Goal: Transaction & Acquisition: Purchase product/service

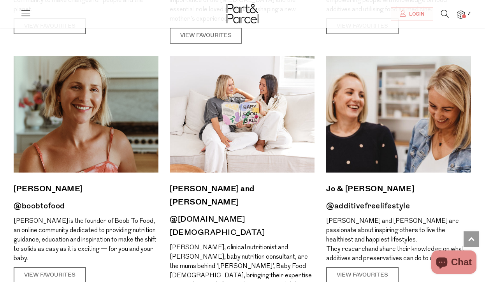
scroll to position [558, 0]
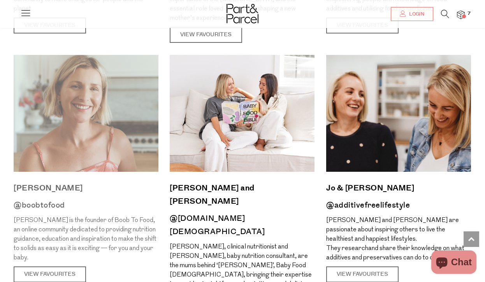
click at [130, 99] on img at bounding box center [86, 113] width 145 height 117
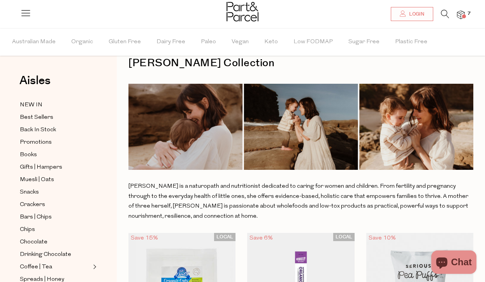
drag, startPoint x: 187, startPoint y: 215, endPoint x: 125, endPoint y: 184, distance: 69.5
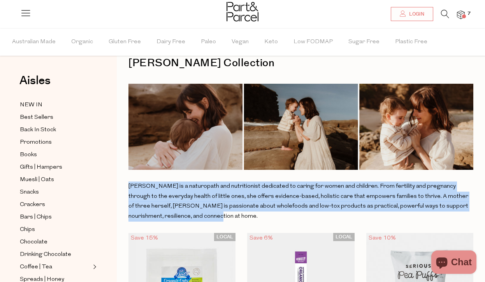
drag, startPoint x: 128, startPoint y: 185, endPoint x: 201, endPoint y: 219, distance: 80.3
click at [201, 219] on p "Kate Holm is a naturopath and nutritionist dedicated to caring for women and ch…" at bounding box center [300, 201] width 345 height 40
copy p "Kate Holm is a naturopath and nutritionist dedicated to caring for women and ch…"
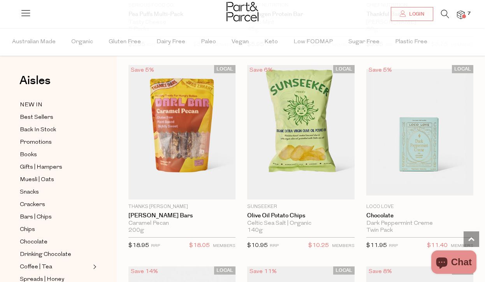
scroll to position [602, 0]
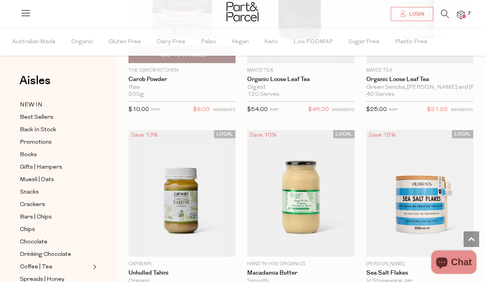
scroll to position [909, 0]
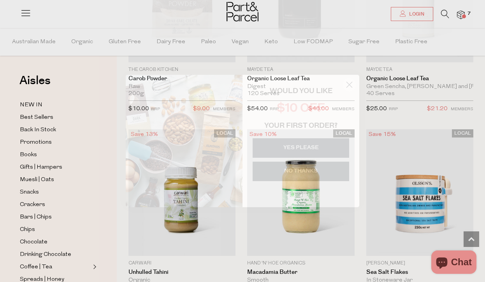
click at [349, 85] on icon "Close dialog" at bounding box center [349, 84] width 5 height 5
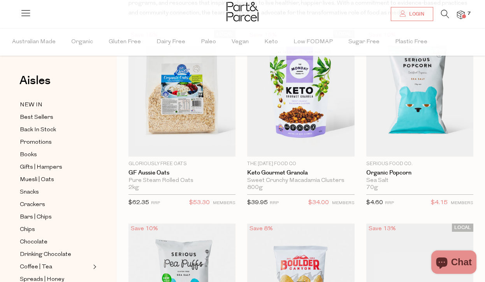
scroll to position [28, 0]
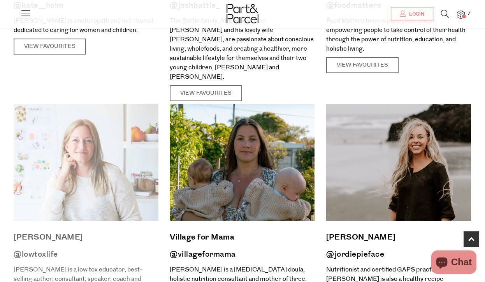
click at [140, 171] on img at bounding box center [86, 162] width 145 height 117
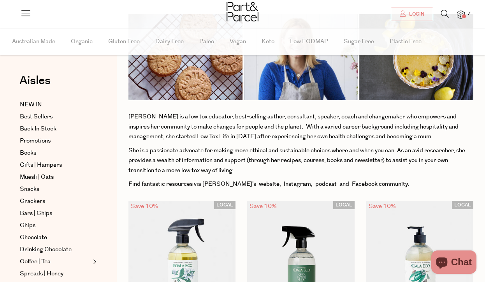
scroll to position [88, 0]
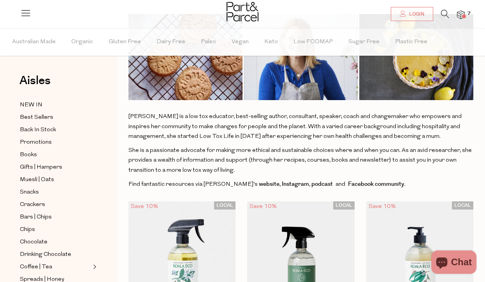
drag, startPoint x: 128, startPoint y: 115, endPoint x: 262, endPoint y: 166, distance: 143.0
click at [240, 169] on p "She is a passionate advocate for making more ethical and sustainable choices wh…" at bounding box center [300, 161] width 345 height 30
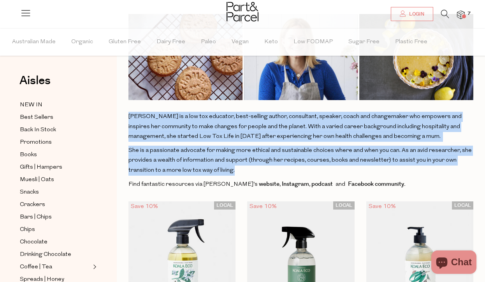
drag, startPoint x: 245, startPoint y: 169, endPoint x: 118, endPoint y: 116, distance: 137.4
copy div "Alexx is a low tox educator, best-selling author, consultant, speaker, coach an…"
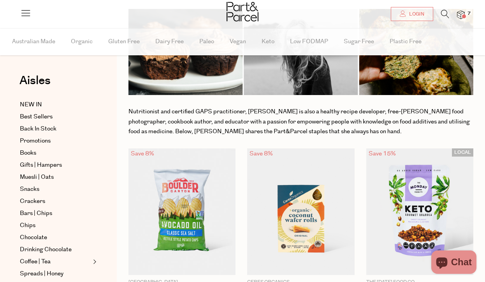
scroll to position [120, 0]
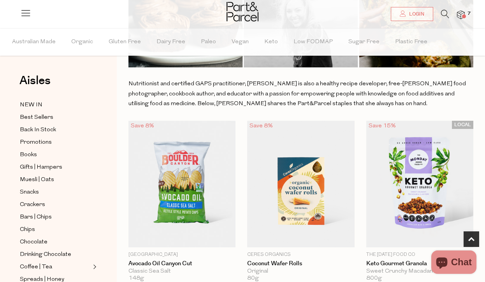
drag, startPoint x: 316, startPoint y: 106, endPoint x: 132, endPoint y: 84, distance: 185.1
click at [132, 84] on div "Nutritionist and certified GAPS practitioner, Jordan Pie is also a healthy reci…" at bounding box center [300, 94] width 345 height 30
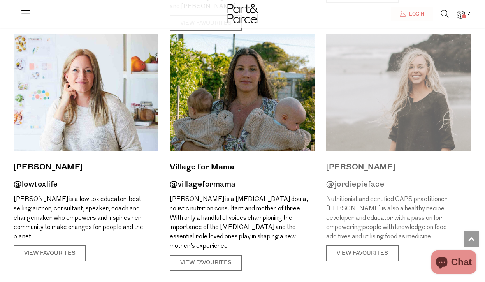
scroll to position [338, 0]
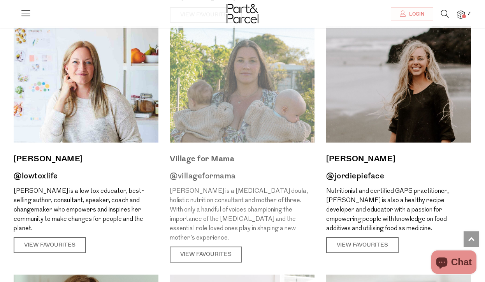
click at [252, 111] on img at bounding box center [242, 84] width 145 height 117
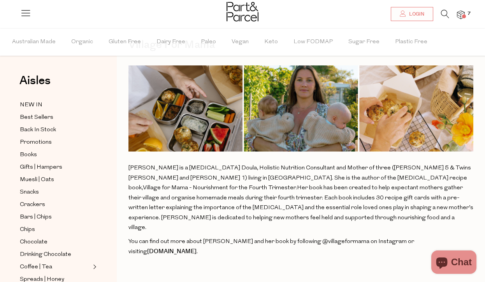
scroll to position [37, 0]
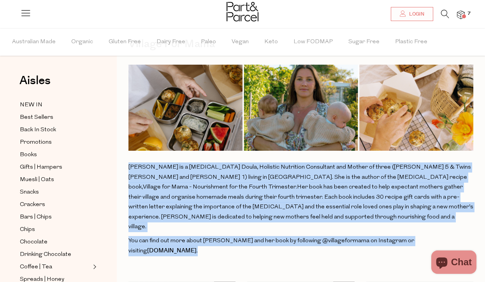
drag, startPoint x: 127, startPoint y: 163, endPoint x: 468, endPoint y: 234, distance: 347.7
copy div "Leila Armour is a Postpartum Doula, Holistic Nutrition Consultant and Mother of…"
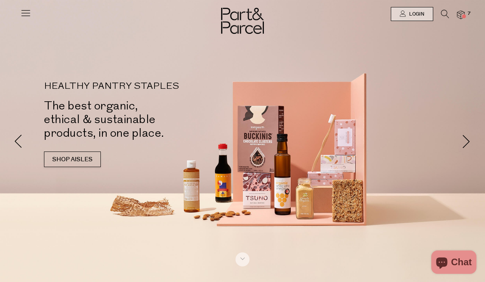
click at [28, 13] on icon at bounding box center [25, 12] width 11 height 11
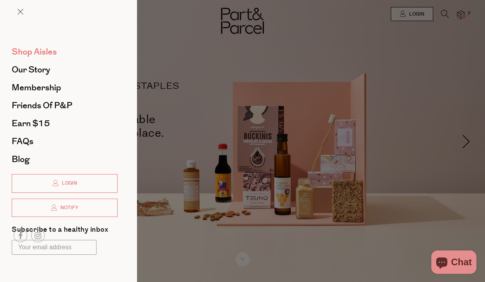
click at [30, 53] on span "Shop Aisles" at bounding box center [34, 52] width 45 height 12
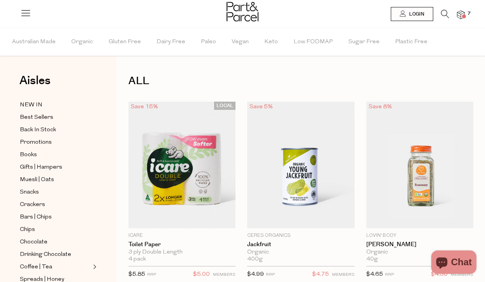
click at [30, 104] on span "NEW IN" at bounding box center [31, 104] width 23 height 9
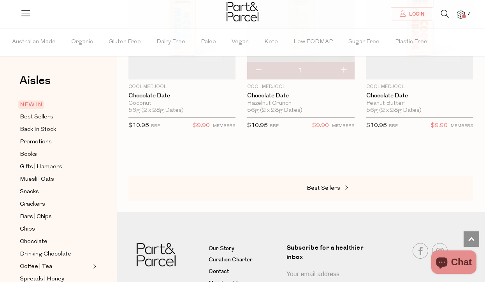
scroll to position [747, 0]
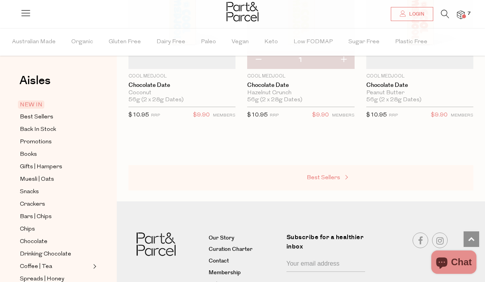
click at [317, 175] on span "Best Sellers" at bounding box center [323, 178] width 33 height 6
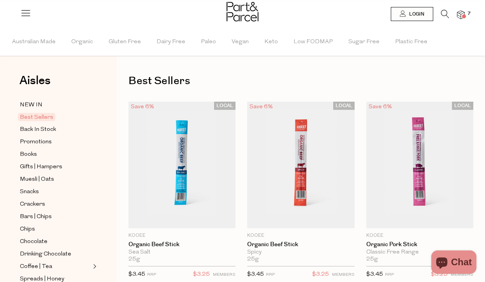
click at [468, 12] on span "7" at bounding box center [469, 13] width 7 height 7
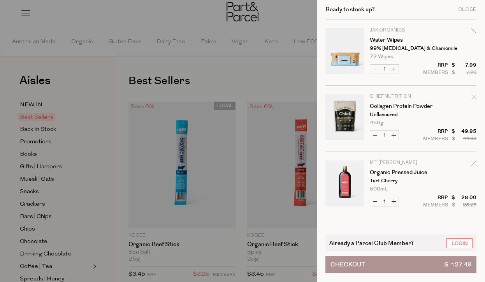
click at [473, 29] on icon "Remove Water Wipes" at bounding box center [473, 30] width 5 height 5
type input "Add Membership"
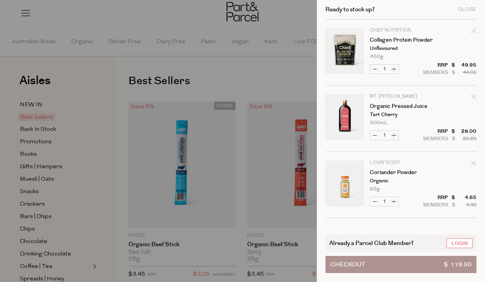
click at [473, 29] on icon "Remove Collagen Protein Powder" at bounding box center [473, 30] width 5 height 5
type input "Add Membership"
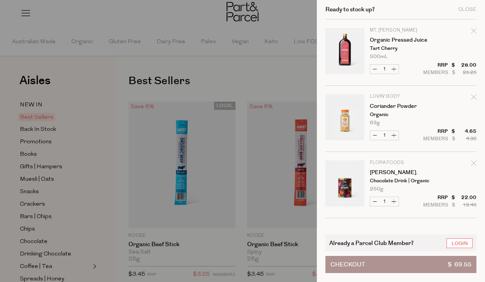
click at [473, 29] on icon "Remove Organic Pressed Juice" at bounding box center [473, 30] width 5 height 5
type input "Add Membership"
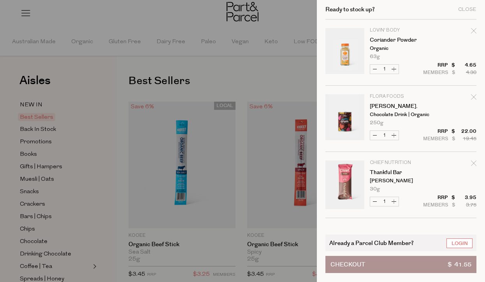
click at [473, 29] on icon "Remove Coriander Powder" at bounding box center [473, 30] width 5 height 5
type input "Add Membership"
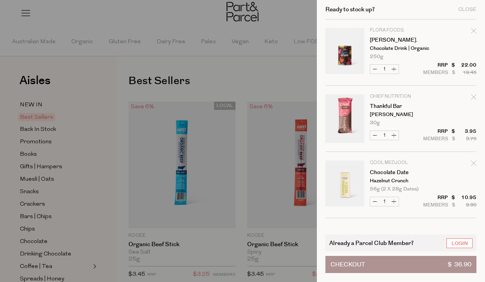
click at [473, 29] on icon "Remove Crum." at bounding box center [473, 30] width 5 height 5
type input "Add Membership"
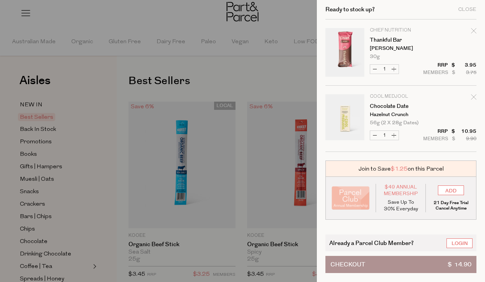
click at [473, 29] on icon "Remove Thankful Bar" at bounding box center [473, 30] width 5 height 5
type input "Add Membership"
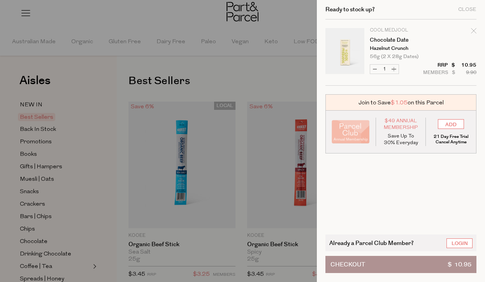
click at [473, 29] on icon "Remove Chocolate Date" at bounding box center [473, 30] width 5 height 5
type input "Add Membership"
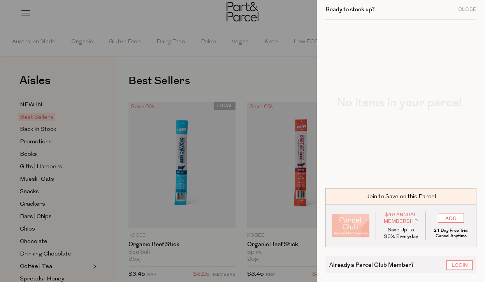
click at [246, 52] on div at bounding box center [242, 141] width 485 height 282
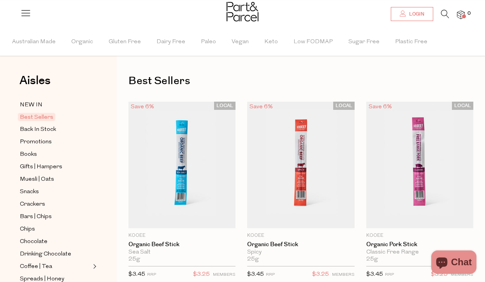
click at [419, 13] on span "Login" at bounding box center [415, 14] width 17 height 7
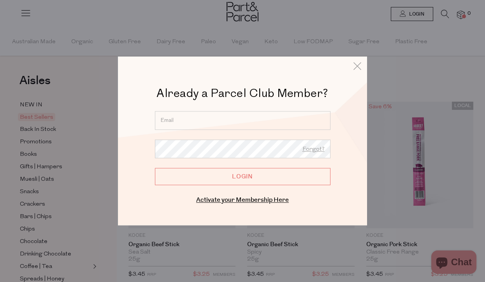
type input "madeleinetrueman@hotmail.com"
click at [232, 172] on input "Login" at bounding box center [243, 176] width 176 height 17
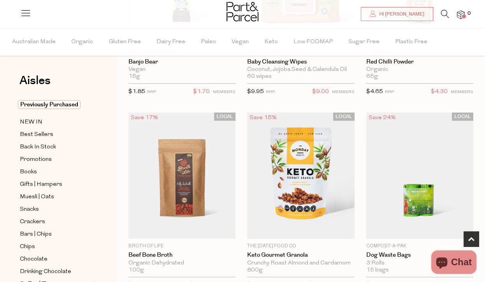
scroll to position [961, 0]
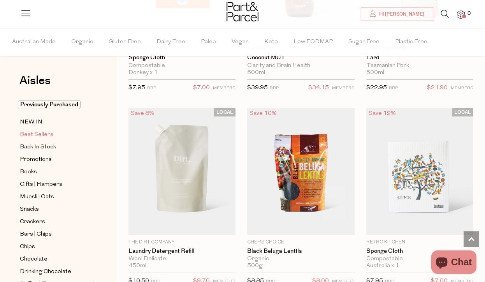
click at [31, 134] on span "Best Sellers" at bounding box center [36, 134] width 33 height 9
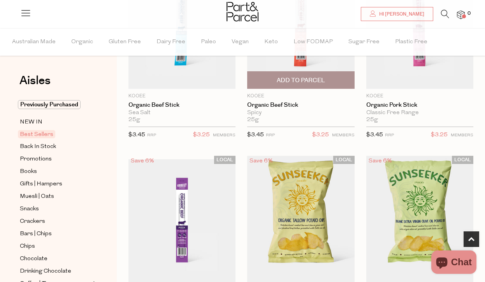
scroll to position [260, 0]
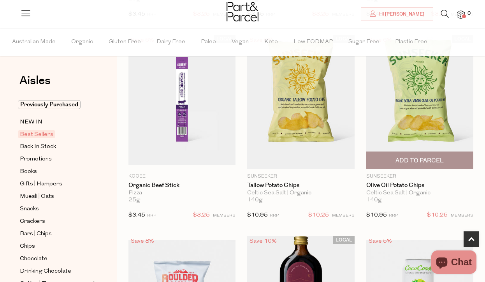
click at [416, 154] on span "Add To Parcel" at bounding box center [420, 160] width 102 height 17
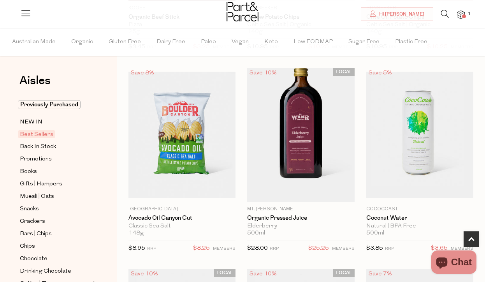
scroll to position [430, 0]
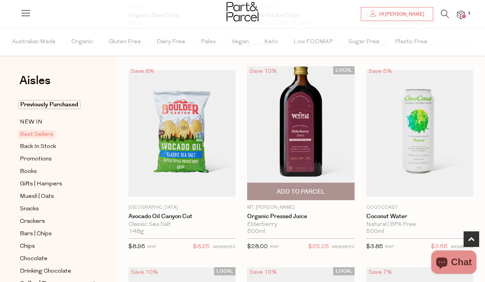
click at [266, 187] on span "Add To Parcel" at bounding box center [301, 191] width 102 height 17
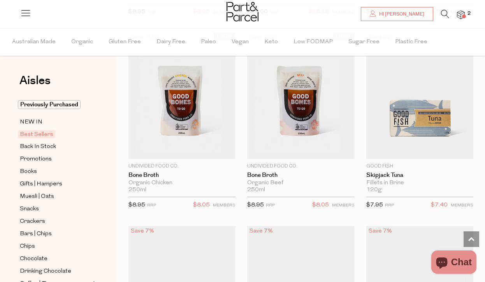
scroll to position [660, 0]
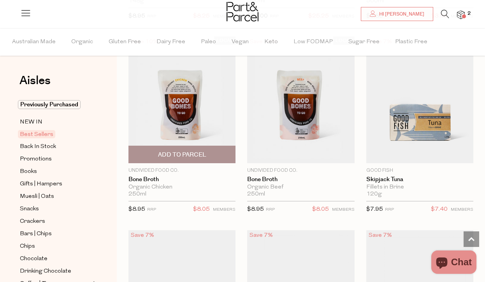
click at [170, 151] on span "Add To Parcel" at bounding box center [182, 155] width 48 height 8
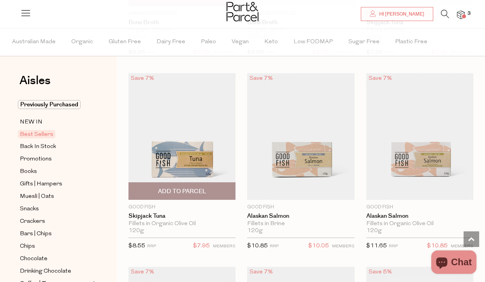
scroll to position [818, 0]
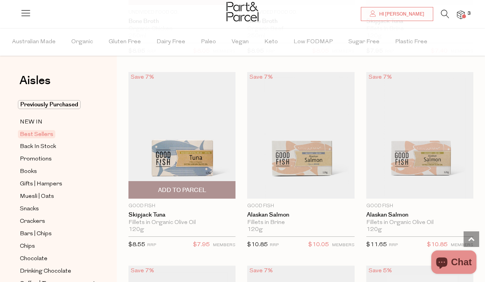
click at [174, 186] on span "Add To Parcel" at bounding box center [182, 190] width 48 height 8
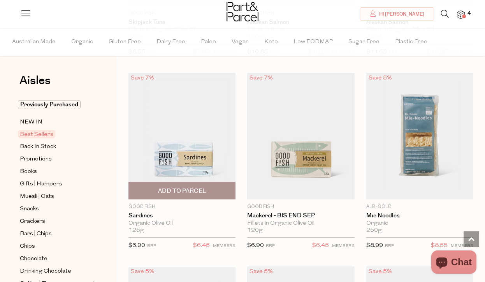
scroll to position [1018, 0]
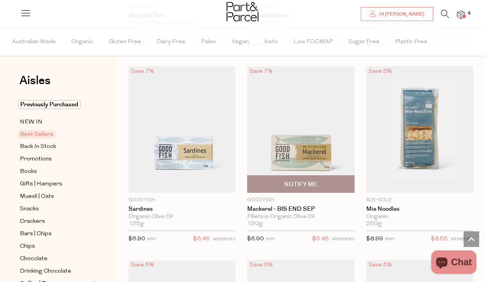
click at [292, 177] on span "Notify Me" at bounding box center [301, 184] width 102 height 17
type input "Notify when available"
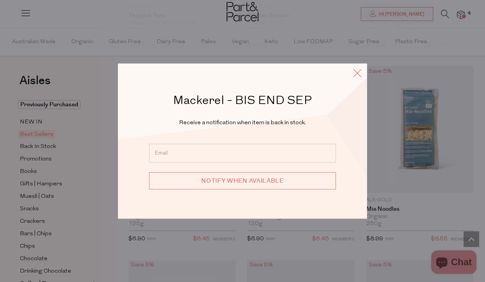
click at [356, 74] on icon at bounding box center [358, 72] width 12 height 11
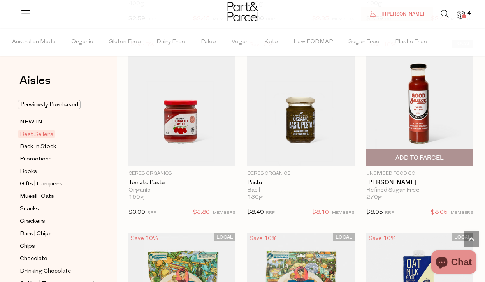
scroll to position [1767, 0]
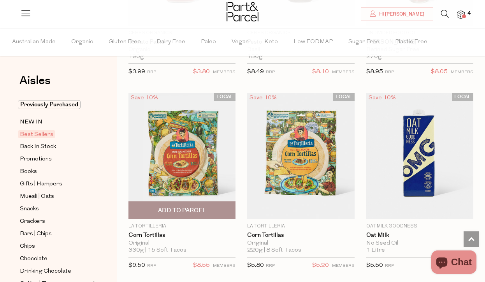
click at [181, 202] on span "Add To Parcel" at bounding box center [182, 210] width 102 height 17
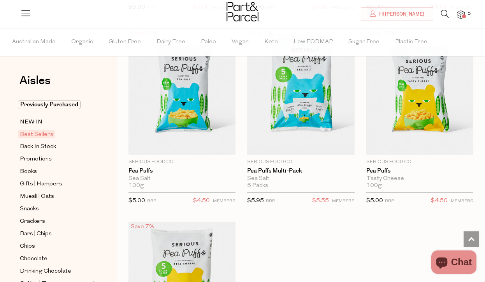
scroll to position [2401, 0]
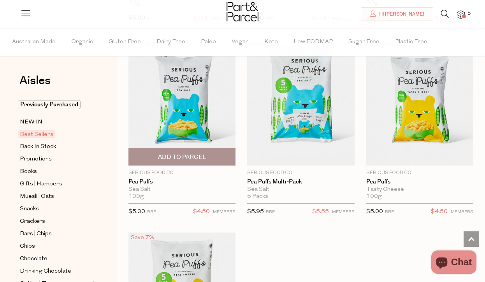
click at [189, 153] on span "Add To Parcel" at bounding box center [182, 157] width 48 height 8
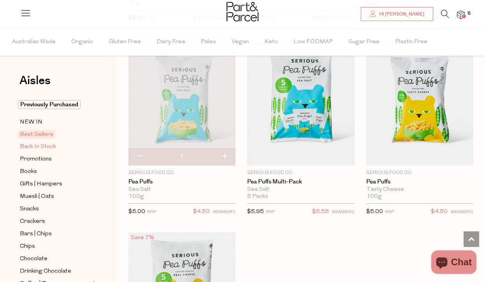
click at [35, 149] on span "Back In Stock" at bounding box center [38, 146] width 36 height 9
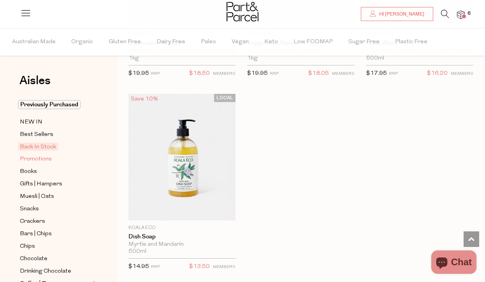
click at [35, 162] on span "Promotions" at bounding box center [36, 159] width 32 height 9
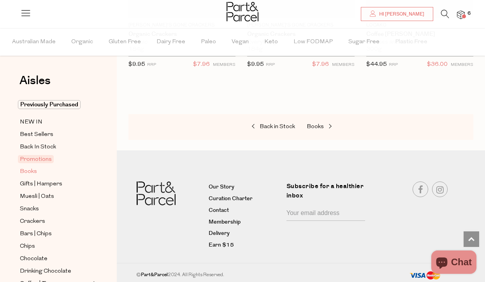
click at [35, 169] on span "Books" at bounding box center [28, 171] width 17 height 9
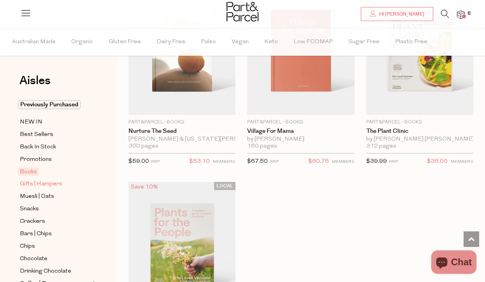
click at [32, 185] on span "Gifts | Hampers" at bounding box center [41, 184] width 42 height 9
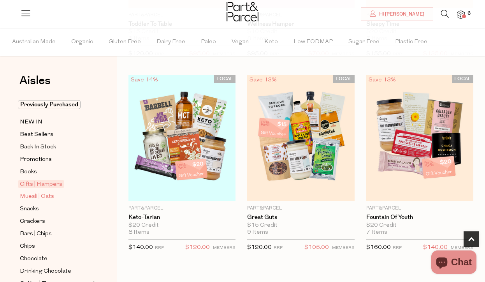
click at [44, 200] on span "Muesli | Oats" at bounding box center [37, 196] width 34 height 9
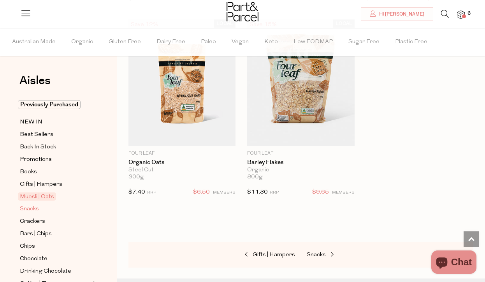
click at [32, 213] on span "Snacks" at bounding box center [29, 208] width 19 height 9
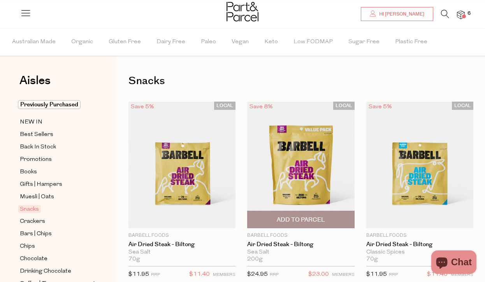
scroll to position [99, 0]
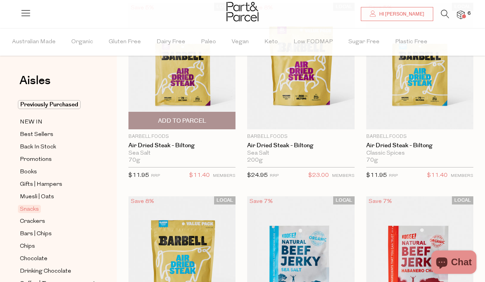
click at [209, 123] on span "Add To Parcel" at bounding box center [182, 120] width 102 height 17
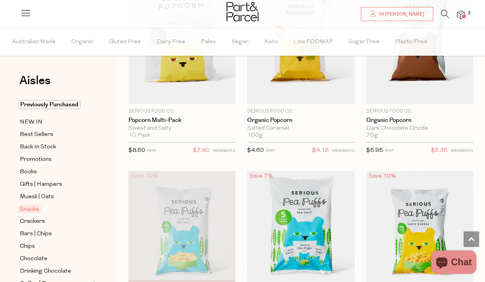
scroll to position [2848, 0]
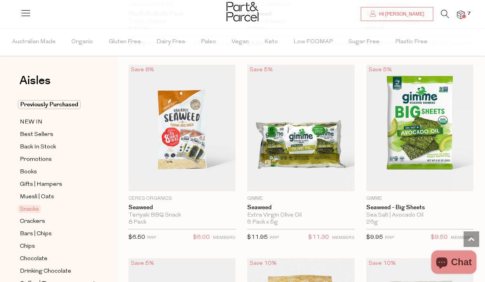
scroll to position [3341, 0]
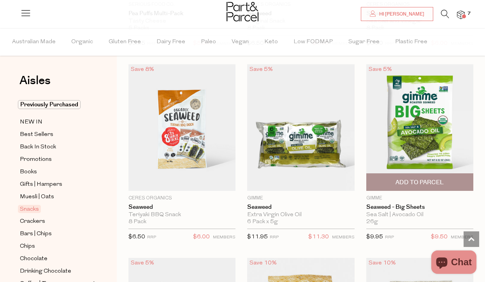
click at [412, 178] on span "Add To Parcel" at bounding box center [420, 182] width 48 height 8
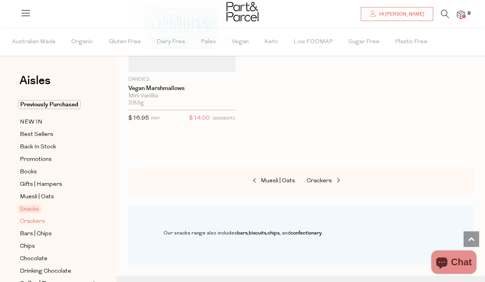
click at [39, 218] on span "Crackers" at bounding box center [32, 221] width 25 height 9
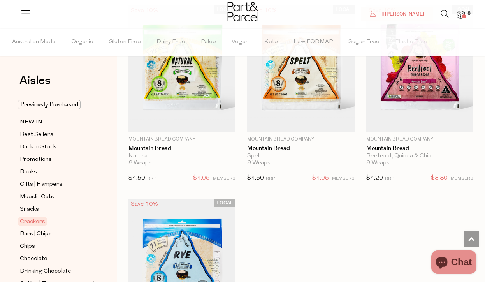
scroll to position [2226, 0]
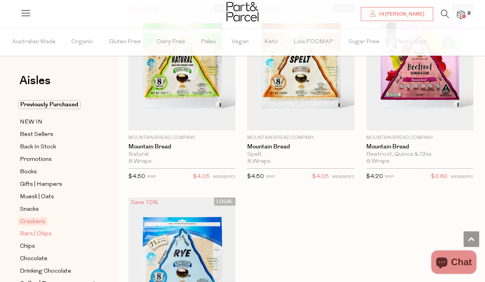
click at [35, 233] on span "Bars | Chips" at bounding box center [36, 233] width 32 height 9
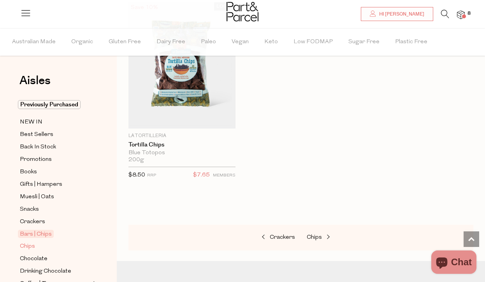
click at [28, 245] on span "Chips" at bounding box center [27, 246] width 15 height 9
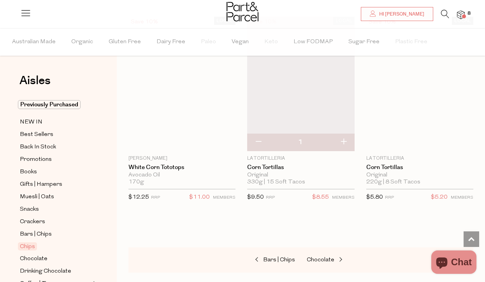
scroll to position [1142, 0]
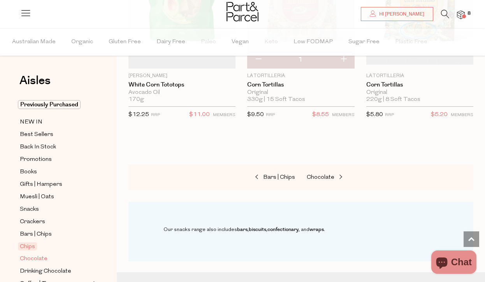
click at [42, 257] on span "Chocolate" at bounding box center [34, 258] width 28 height 9
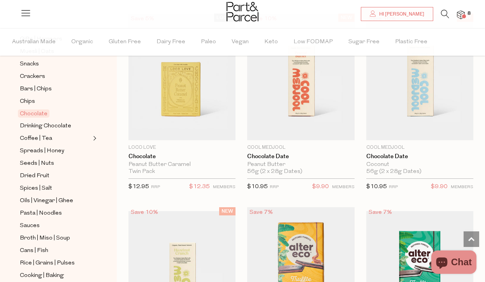
scroll to position [670, 0]
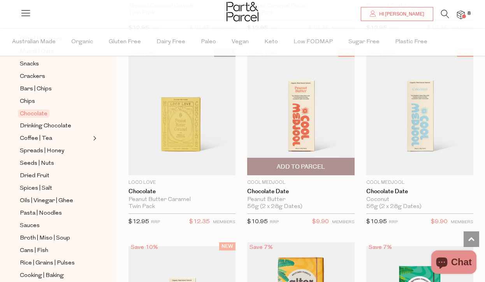
click at [284, 164] on span "Add To Parcel" at bounding box center [301, 167] width 48 height 8
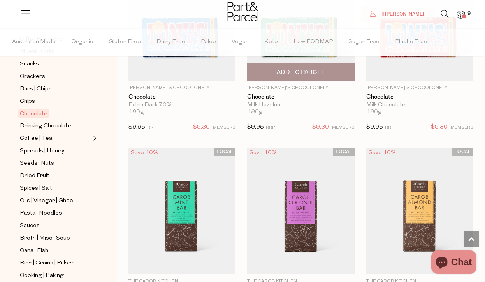
scroll to position [2691, 0]
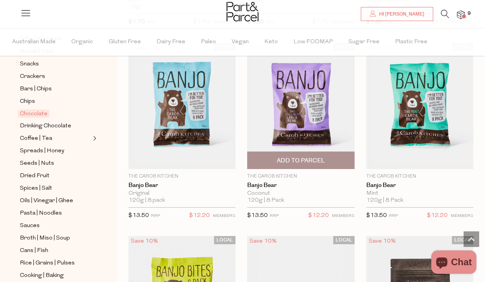
click at [303, 157] on span "Add To Parcel" at bounding box center [301, 161] width 48 height 8
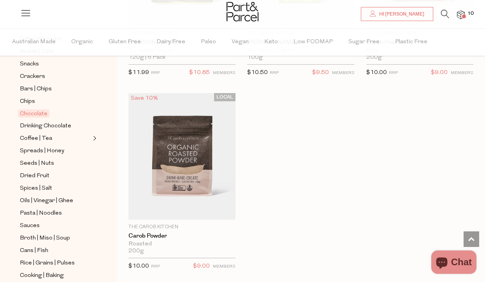
scroll to position [3713, 0]
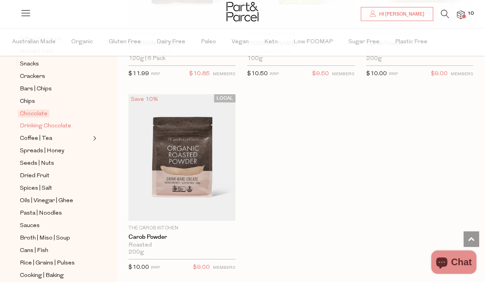
click at [32, 127] on span "Drinking Chocolate" at bounding box center [45, 125] width 51 height 9
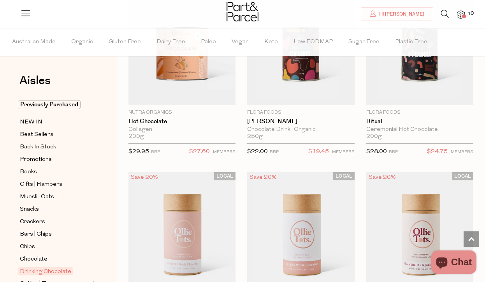
scroll to position [937, 0]
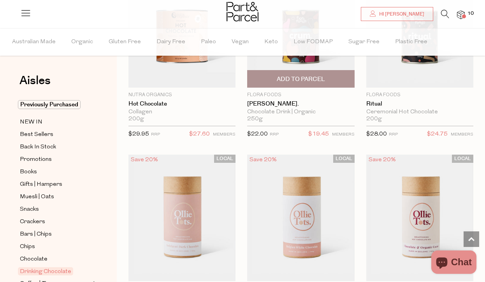
click at [293, 77] on span "Add To Parcel" at bounding box center [301, 79] width 48 height 8
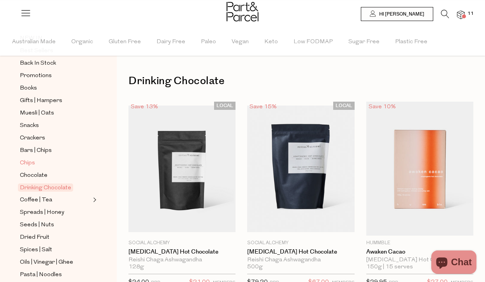
scroll to position [100, 0]
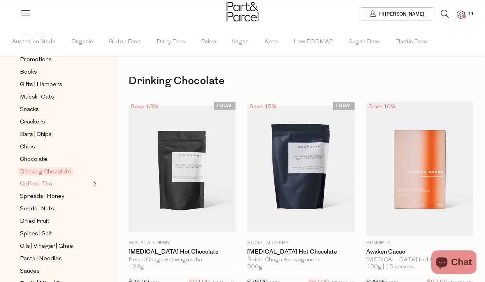
click at [43, 185] on span "Coffee | Tea" at bounding box center [36, 184] width 32 height 9
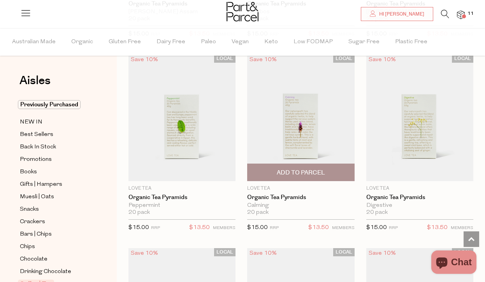
scroll to position [810, 0]
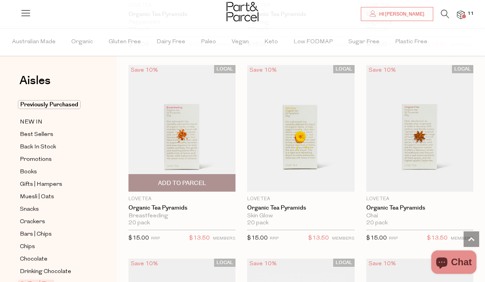
click at [184, 188] on span "Add To Parcel" at bounding box center [182, 182] width 102 height 17
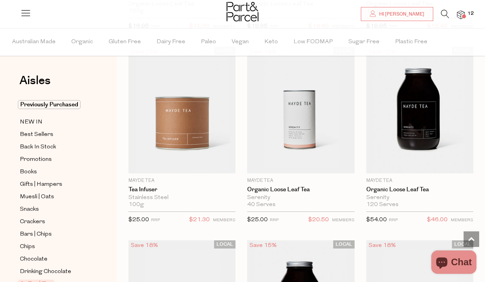
scroll to position [2553, 0]
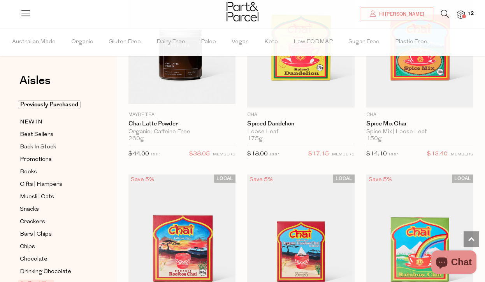
scroll to position [3837, 0]
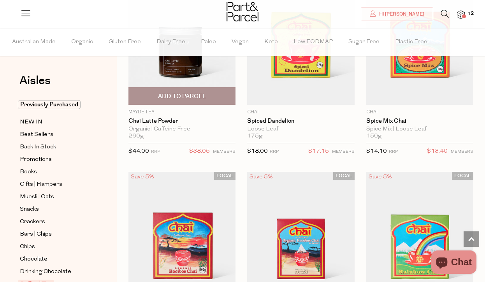
click at [184, 92] on span "Add To Parcel" at bounding box center [182, 96] width 48 height 8
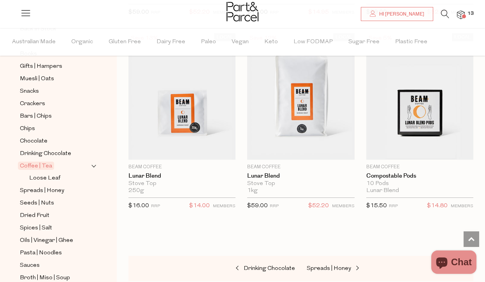
scroll to position [137, 0]
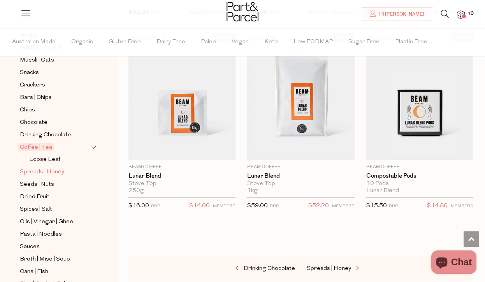
click at [41, 172] on span "Spreads | Honey" at bounding box center [42, 171] width 44 height 9
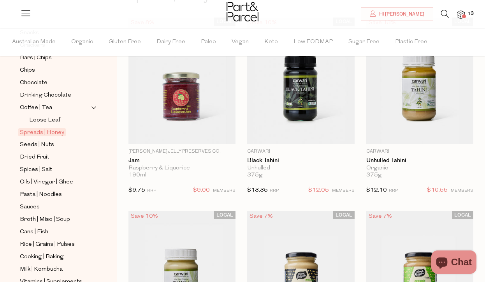
scroll to position [178, 0]
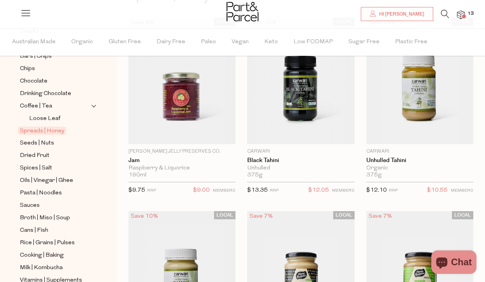
click at [92, 107] on span "Expand/Collapse Coffee | Tea" at bounding box center [93, 103] width 5 height 5
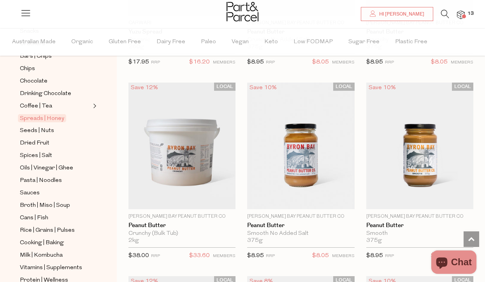
scroll to position [593, 0]
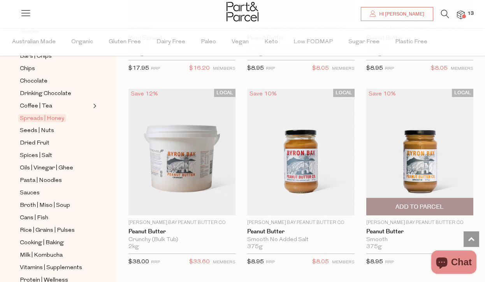
click at [413, 206] on span "Add To Parcel" at bounding box center [420, 207] width 48 height 8
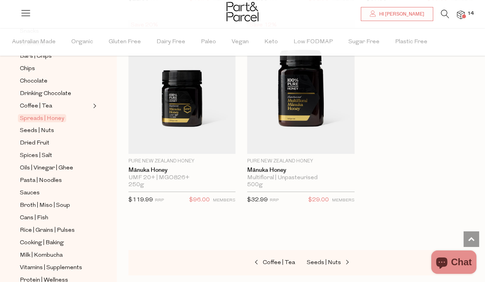
scroll to position [3122, 0]
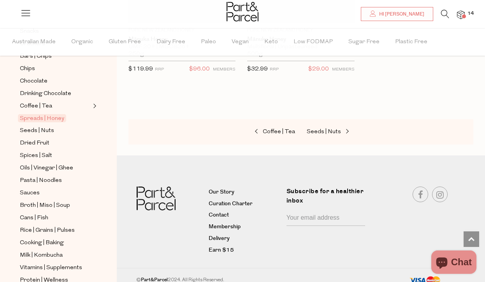
click at [318, 119] on div "Coffee | Tea Seeds | Nuts" at bounding box center [300, 132] width 345 height 26
click at [317, 129] on span "Seeds | Nuts" at bounding box center [324, 132] width 34 height 6
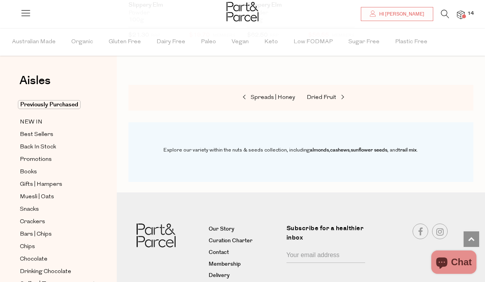
scroll to position [3165, 0]
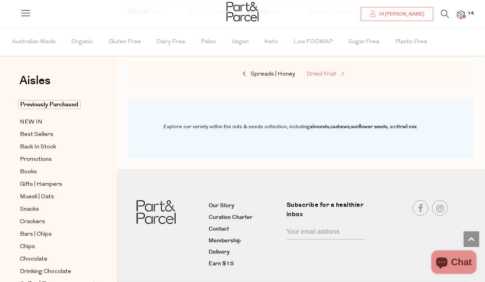
click at [322, 71] on link "Dried Fruit" at bounding box center [346, 74] width 78 height 10
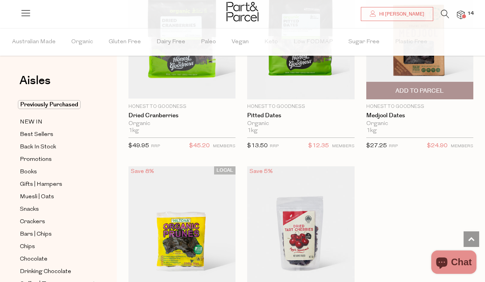
scroll to position [515, 0]
click at [424, 89] on span "Add To Parcel" at bounding box center [420, 91] width 48 height 8
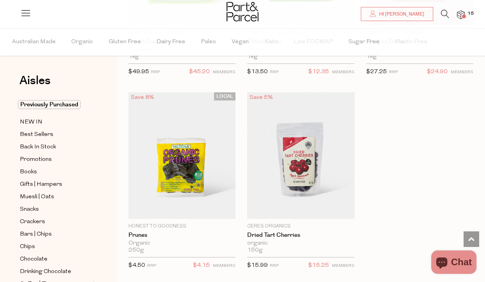
scroll to position [790, 0]
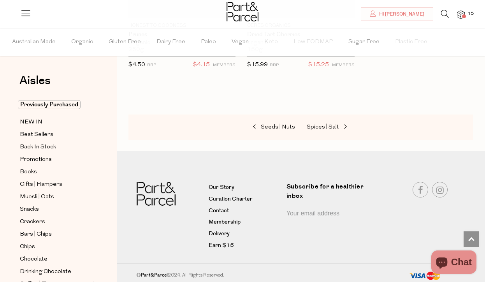
click at [321, 132] on div "Seeds | Nuts Spices | Salt" at bounding box center [300, 127] width 345 height 26
click at [320, 122] on link "Spices | Salt" at bounding box center [346, 127] width 78 height 10
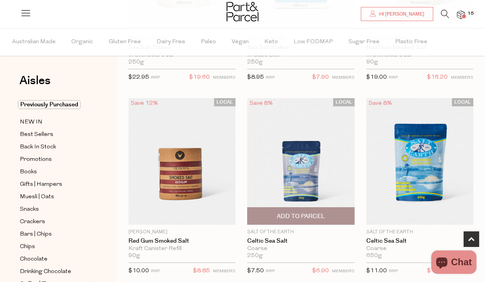
scroll to position [340, 0]
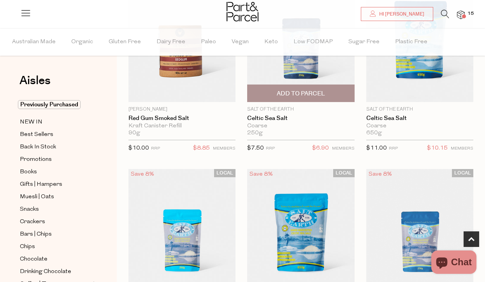
click at [310, 89] on span "Add To Parcel" at bounding box center [301, 93] width 102 height 17
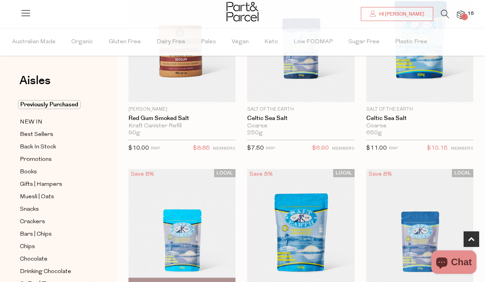
scroll to position [393, 0]
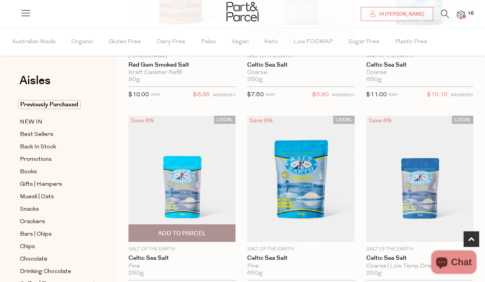
click at [181, 229] on span "Add To Parcel" at bounding box center [182, 233] width 102 height 17
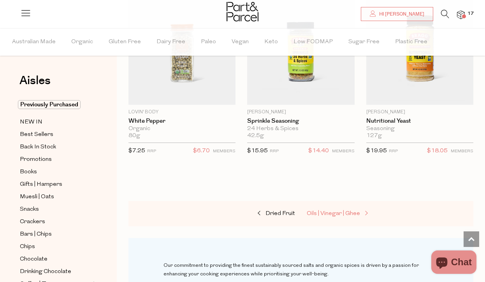
click at [345, 211] on span "Oils | Vinegar | Ghee" at bounding box center [333, 214] width 53 height 6
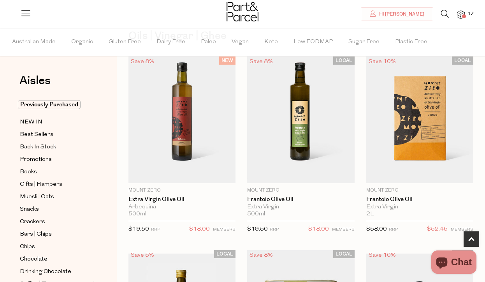
scroll to position [231, 0]
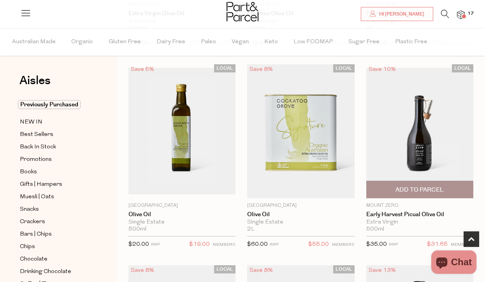
click at [433, 188] on span "Add To Parcel" at bounding box center [420, 190] width 48 height 8
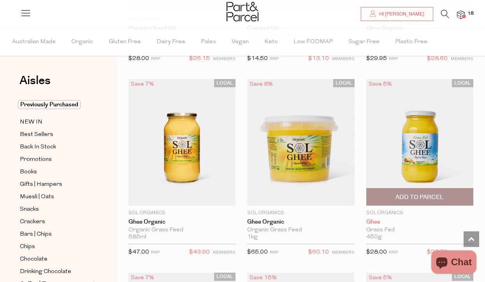
scroll to position [1188, 0]
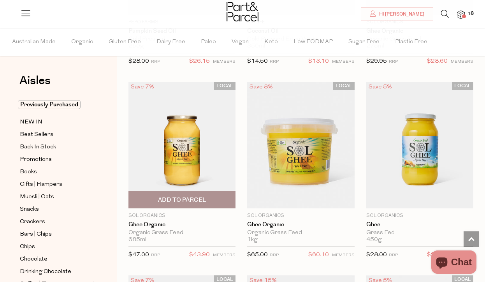
click at [209, 200] on span "Add To Parcel" at bounding box center [182, 199] width 102 height 17
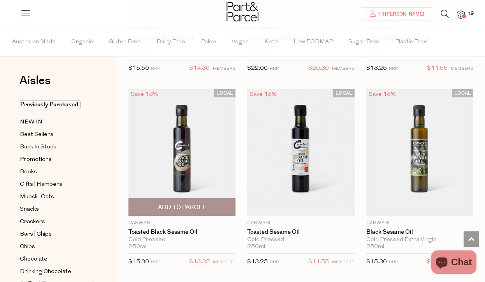
click at [188, 201] on span "Add To Parcel" at bounding box center [182, 207] width 102 height 17
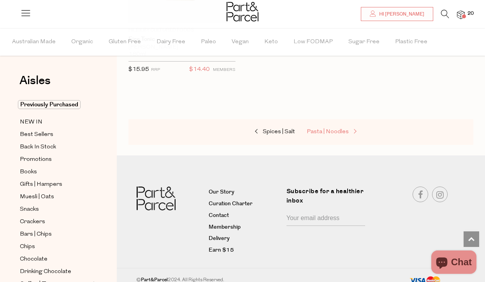
click at [316, 129] on span "Pasta | Noodles" at bounding box center [328, 132] width 42 height 6
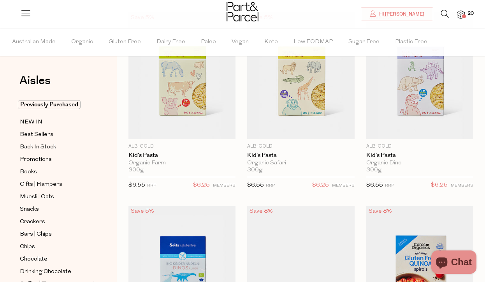
scroll to position [90, 0]
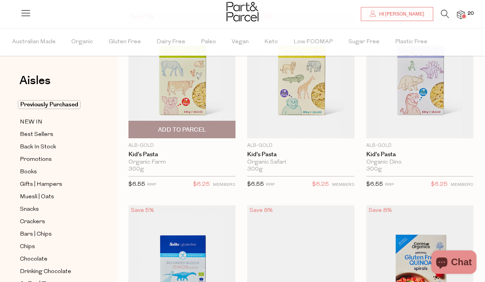
click at [198, 129] on span "Add To Parcel" at bounding box center [182, 130] width 48 height 8
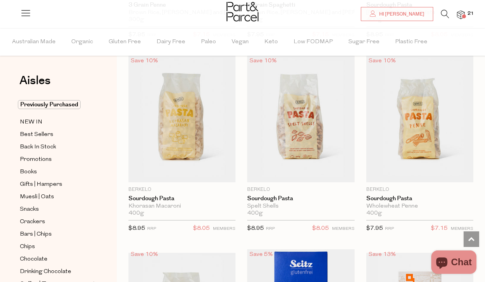
scroll to position [1205, 0]
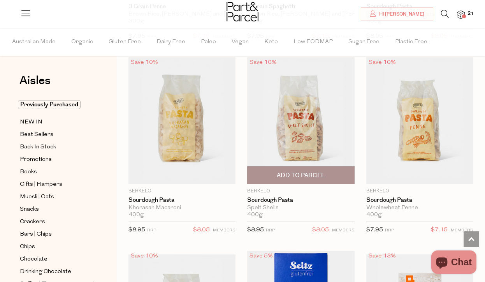
click at [300, 167] on span "Add To Parcel" at bounding box center [301, 175] width 102 height 17
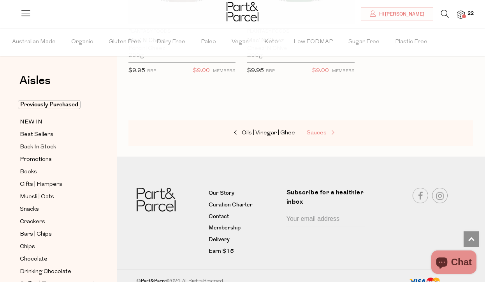
click at [316, 130] on span "Sauces" at bounding box center [317, 133] width 20 height 6
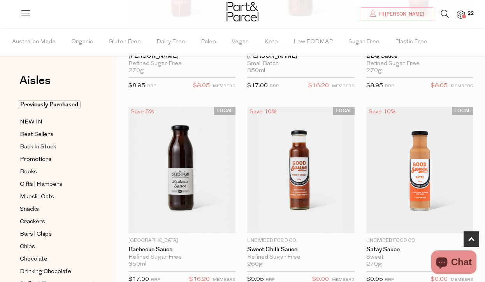
scroll to position [193, 0]
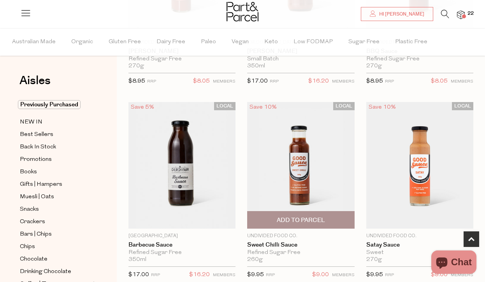
click at [308, 220] on span "Add To Parcel" at bounding box center [301, 220] width 48 height 8
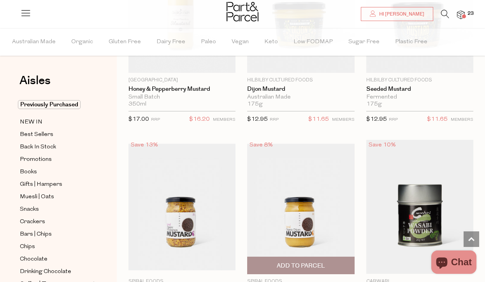
scroll to position [2535, 0]
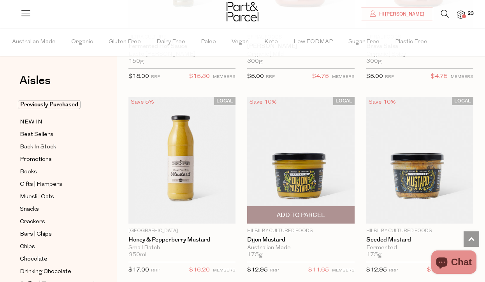
click at [305, 211] on span "Add To Parcel" at bounding box center [301, 215] width 48 height 8
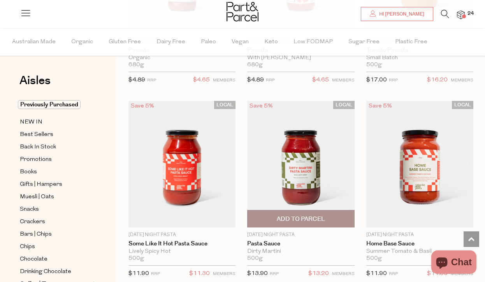
scroll to position [4285, 0]
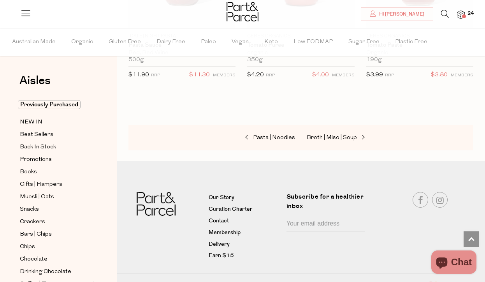
click at [336, 134] on div "Pasta | Noodles Broth | Miso | Soup" at bounding box center [300, 138] width 345 height 26
click at [335, 135] on span "Broth | Miso | Soup" at bounding box center [332, 138] width 50 height 6
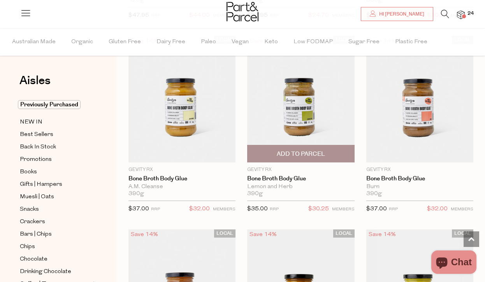
scroll to position [820, 0]
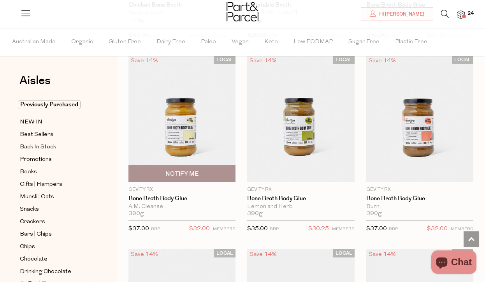
click at [191, 172] on span "Notify Me" at bounding box center [181, 174] width 33 height 8
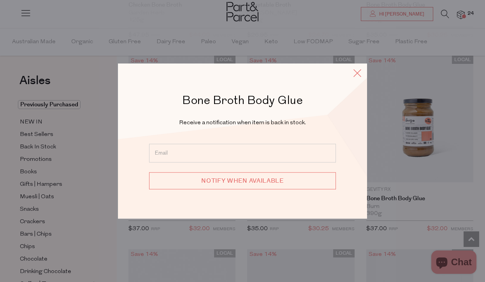
click at [355, 75] on icon at bounding box center [358, 72] width 12 height 11
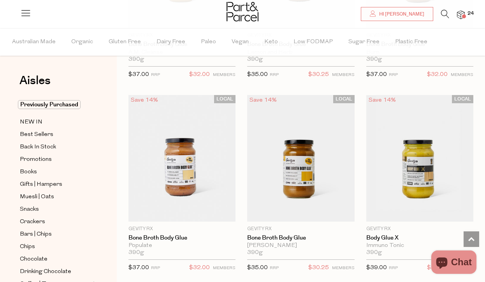
scroll to position [975, 0]
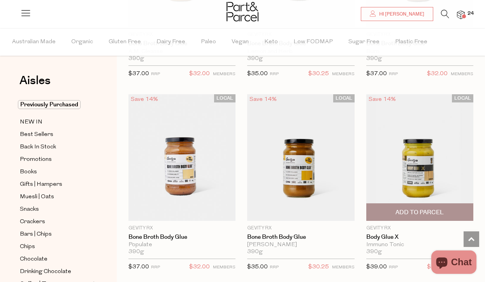
click at [413, 218] on button "Add To Parcel" at bounding box center [419, 212] width 107 height 18
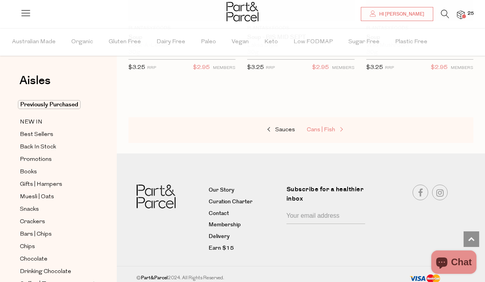
click at [328, 127] on span "Cans | Fish" at bounding box center [321, 130] width 28 height 6
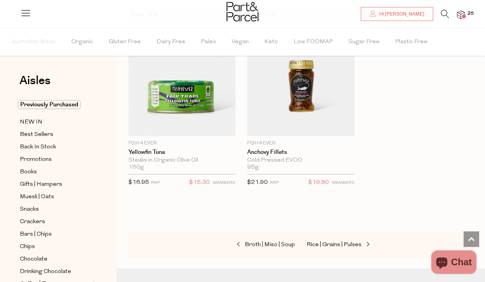
scroll to position [1645, 0]
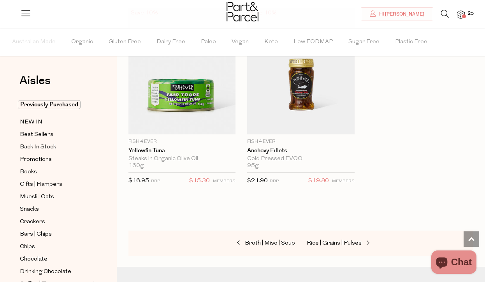
click at [333, 232] on div "Broth | Miso | Soup Rice | Grains | Pulses" at bounding box center [300, 244] width 345 height 26
click at [333, 240] on span "Rice | Grains | Pulses" at bounding box center [334, 243] width 55 height 6
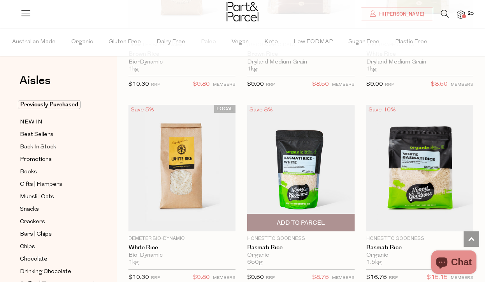
scroll to position [618, 0]
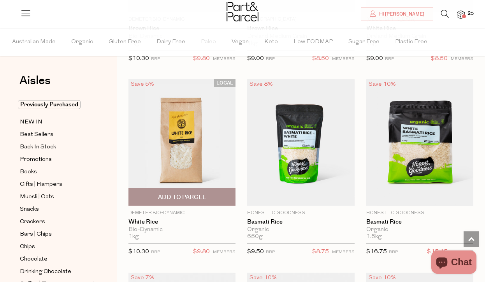
click at [181, 199] on span "Add To Parcel" at bounding box center [182, 197] width 48 height 8
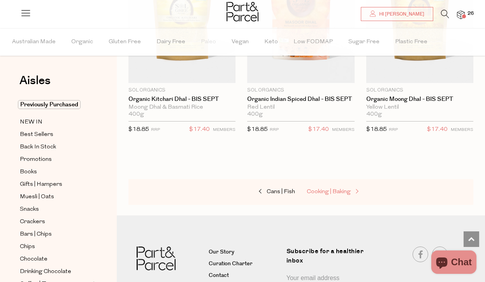
click at [324, 189] on span "Cooking | Baking" at bounding box center [329, 192] width 44 height 6
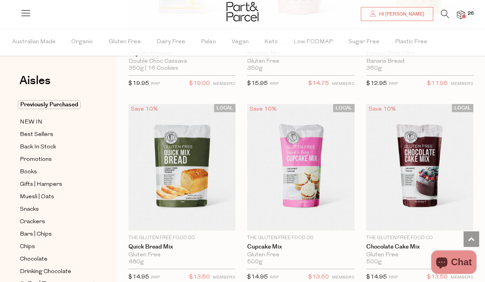
scroll to position [579, 0]
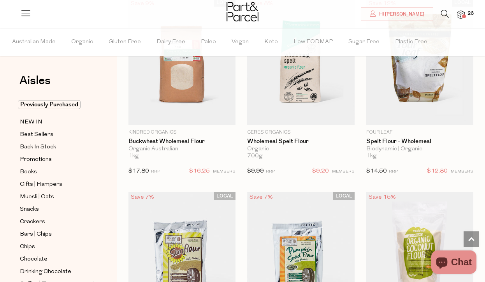
scroll to position [3915, 0]
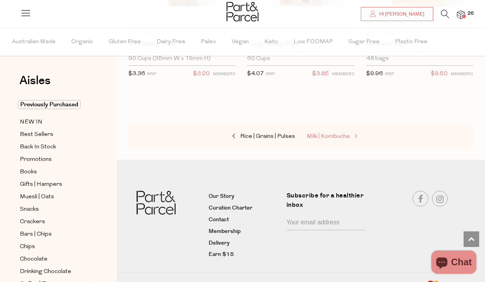
click at [313, 134] on span "Milk | Kombucha" at bounding box center [328, 137] width 43 height 6
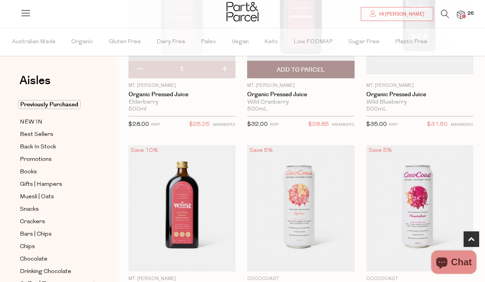
scroll to position [187, 0]
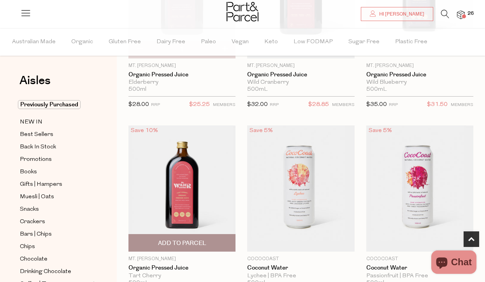
click at [185, 252] on div "Save 10% 1 Add To Parcel Mt. [PERSON_NAME] Organic Pressed Juice Tart Cherry 50…" at bounding box center [181, 216] width 107 height 182
click at [182, 244] on span "Add To Parcel" at bounding box center [182, 243] width 48 height 8
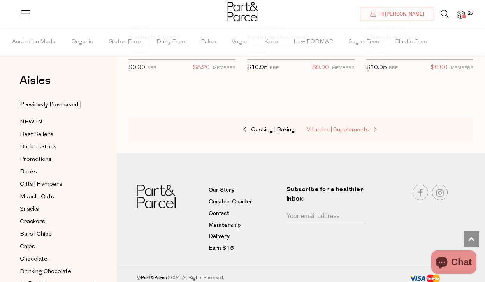
click at [325, 129] on link "Vitamins | Supplements" at bounding box center [346, 130] width 78 height 10
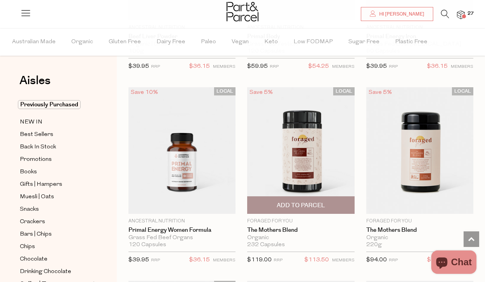
scroll to position [2350, 0]
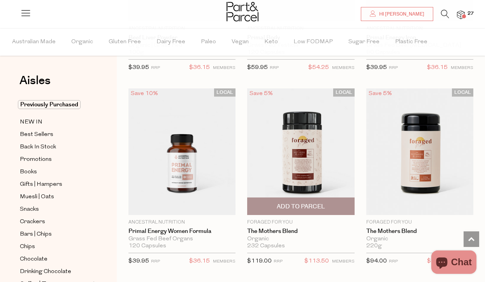
click at [336, 199] on span "Add To Parcel" at bounding box center [301, 206] width 102 height 17
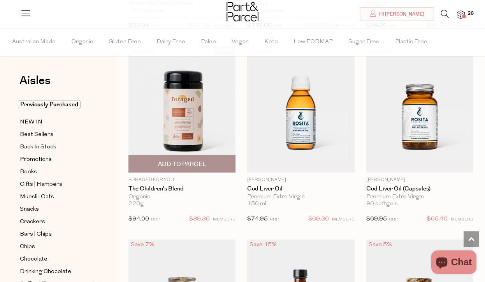
scroll to position [2587, 0]
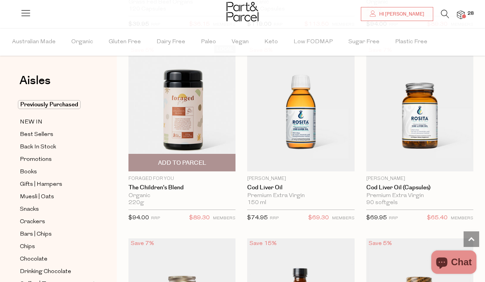
click at [194, 159] on span "Add To Parcel" at bounding box center [182, 163] width 48 height 8
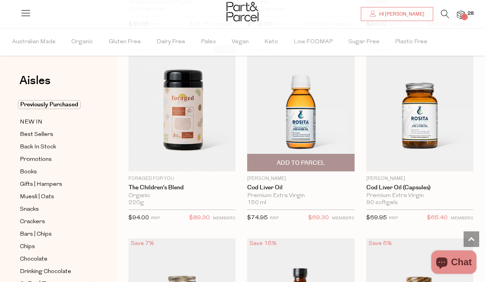
click at [294, 160] on span "Add To Parcel" at bounding box center [301, 163] width 48 height 8
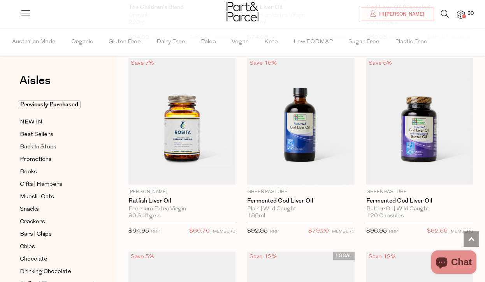
scroll to position [2776, 0]
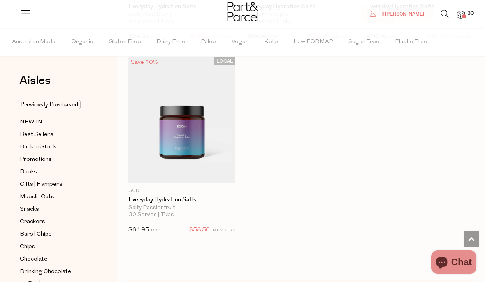
scroll to position [3771, 0]
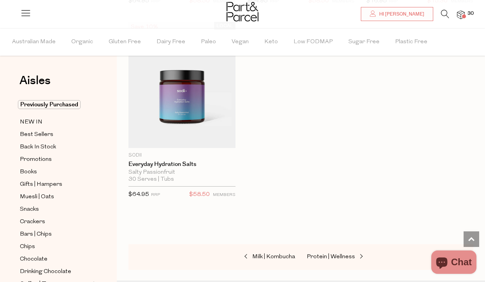
click at [326, 244] on div "Milk | Kombucha Protein | Wellness" at bounding box center [300, 257] width 345 height 26
click at [323, 252] on link "Protein | Wellness" at bounding box center [346, 257] width 78 height 10
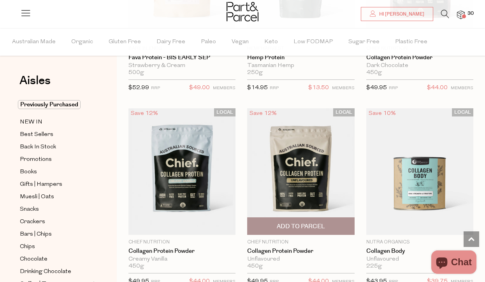
scroll to position [787, 0]
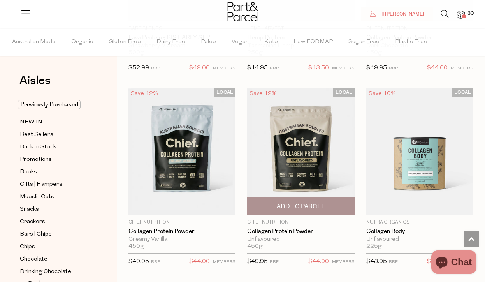
click at [278, 202] on span "Add To Parcel" at bounding box center [301, 206] width 48 height 8
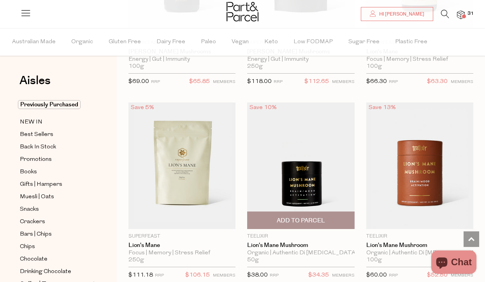
scroll to position [2495, 0]
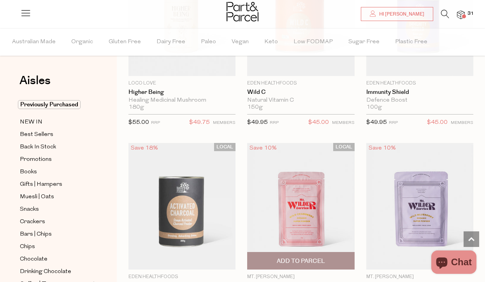
scroll to position [3640, 0]
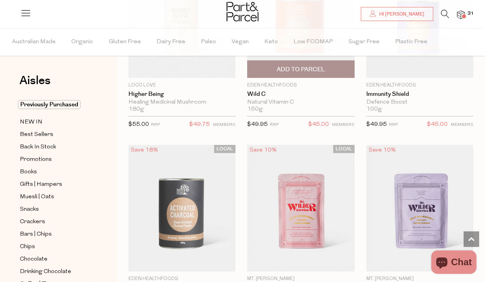
click at [282, 65] on span "Add To Parcel" at bounding box center [301, 69] width 48 height 8
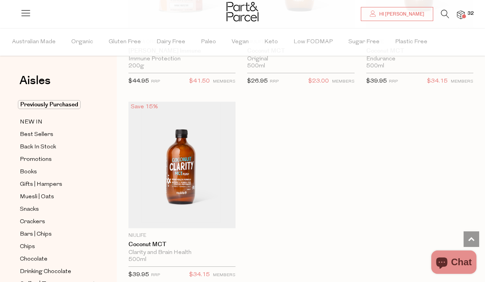
scroll to position [5337, 0]
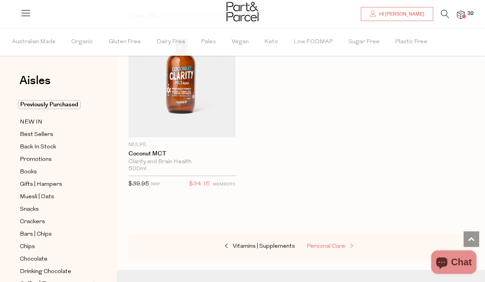
click at [341, 241] on link "Personal Care" at bounding box center [346, 246] width 78 height 10
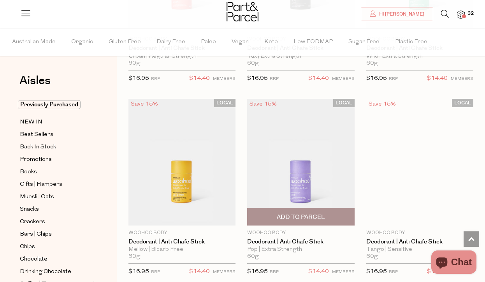
scroll to position [3709, 0]
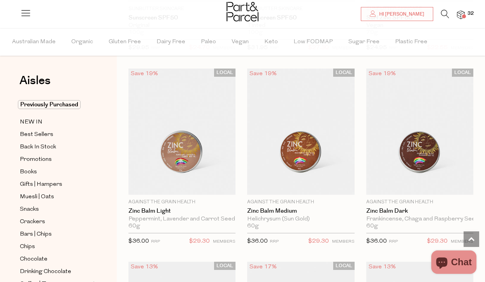
click at [464, 9] on div at bounding box center [242, 12] width 485 height 25
click at [463, 11] on img at bounding box center [461, 15] width 8 height 9
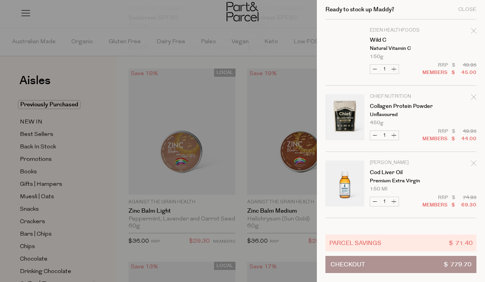
scroll to position [0, 0]
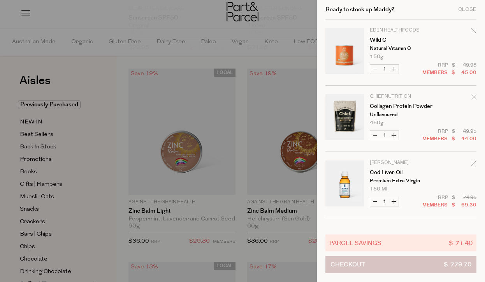
click at [361, 262] on span "Checkout" at bounding box center [348, 264] width 35 height 16
